Goal: Task Accomplishment & Management: Use online tool/utility

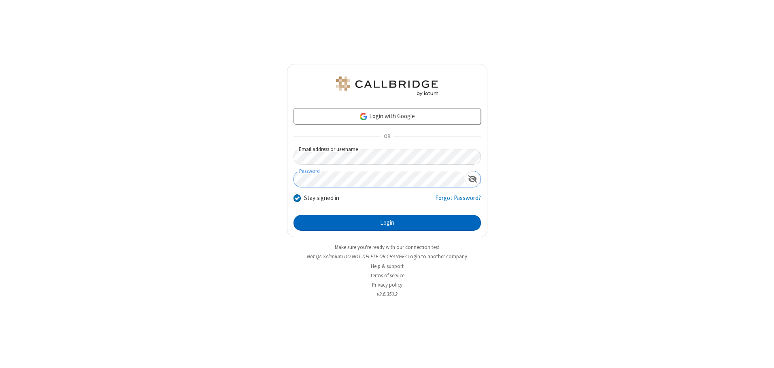
click at [387, 223] on button "Login" at bounding box center [387, 223] width 187 height 16
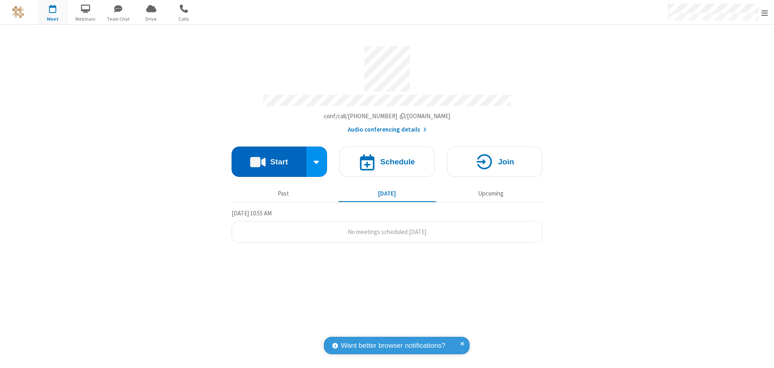
click at [269, 159] on button "Start" at bounding box center [269, 162] width 75 height 30
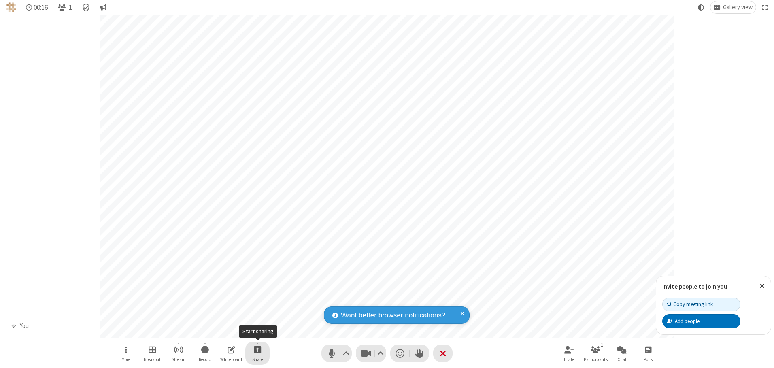
click at [257, 349] on span "Start sharing" at bounding box center [258, 350] width 8 height 10
click at [225, 330] on span "Share my screen" at bounding box center [224, 330] width 9 height 7
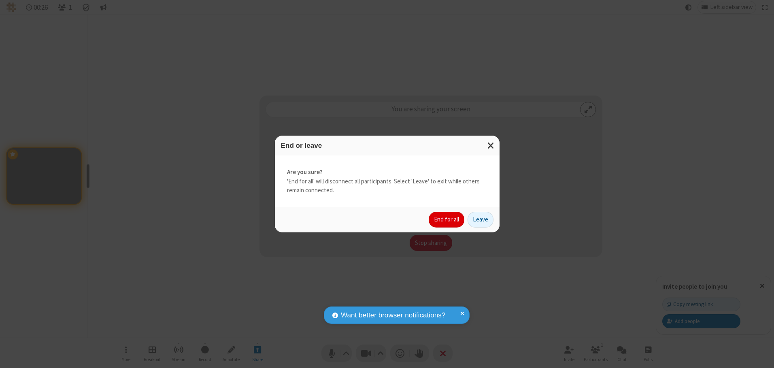
click at [447, 219] on button "End for all" at bounding box center [447, 220] width 36 height 16
